Goal: Navigation & Orientation: Find specific page/section

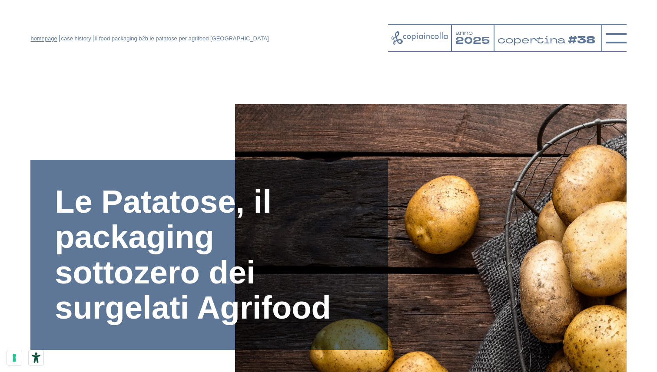
click at [48, 40] on link "homepage" at bounding box center [43, 38] width 27 height 7
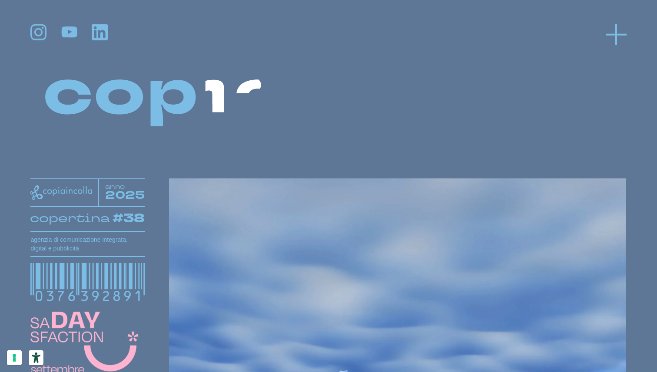
click at [622, 30] on icon at bounding box center [616, 34] width 21 height 21
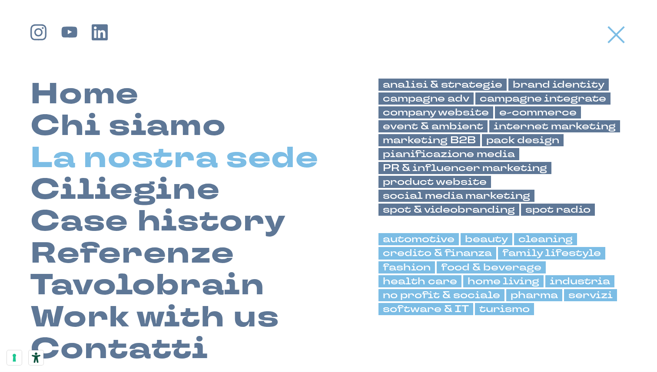
click at [150, 160] on link "La nostra sede" at bounding box center [174, 159] width 288 height 32
